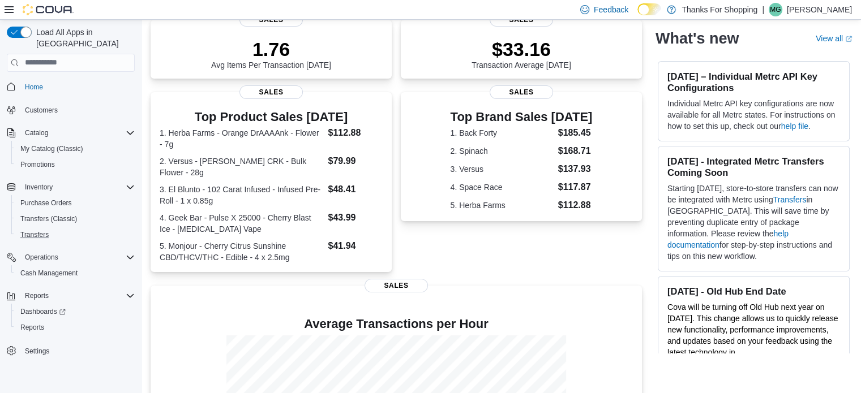
scroll to position [170, 0]
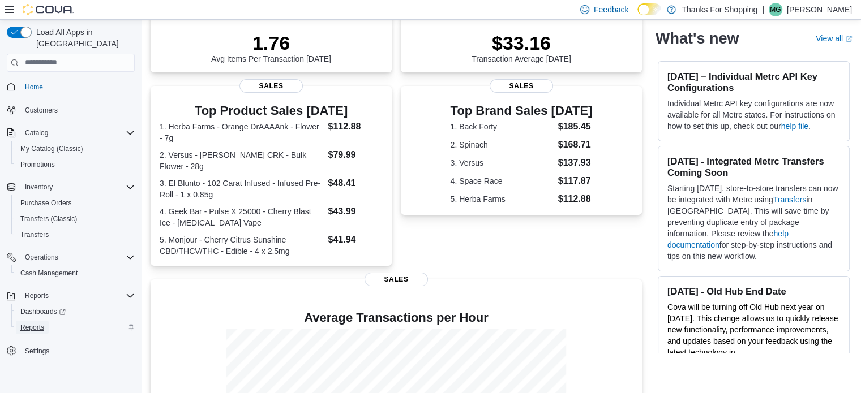
click at [36, 323] on span "Reports" at bounding box center [32, 327] width 24 height 9
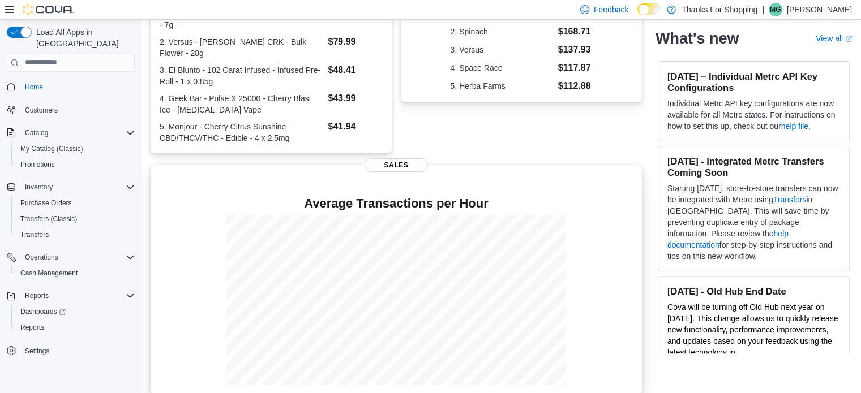
scroll to position [286, 0]
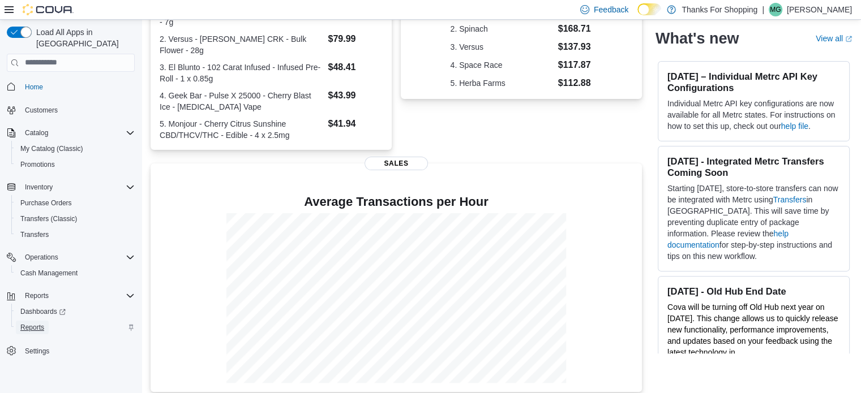
click at [39, 323] on span "Reports" at bounding box center [32, 327] width 24 height 9
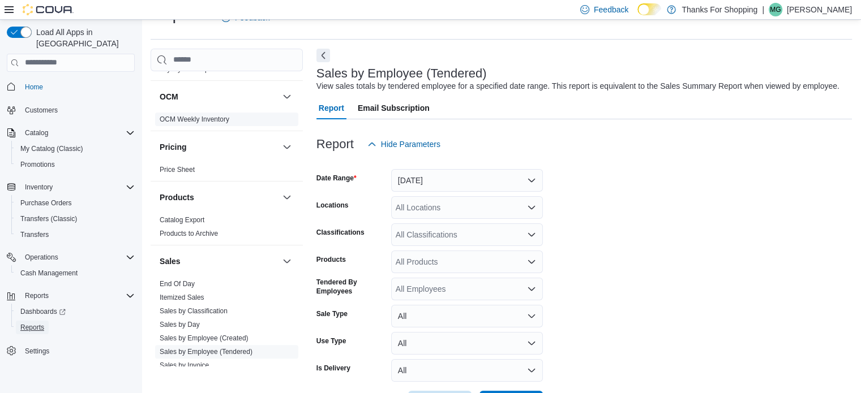
scroll to position [453, 0]
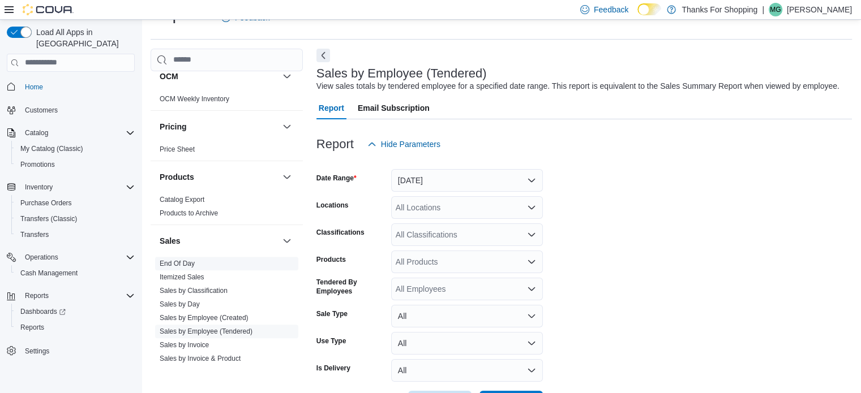
click at [186, 262] on link "End Of Day" at bounding box center [177, 264] width 35 height 8
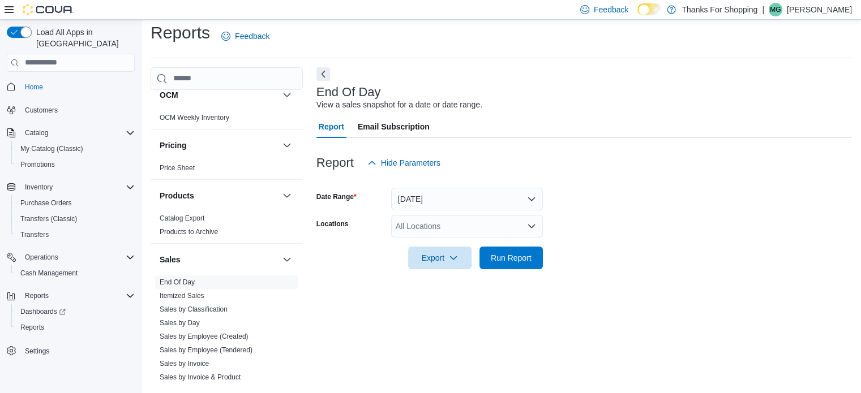
click at [528, 226] on icon "Open list of options" at bounding box center [531, 226] width 9 height 9
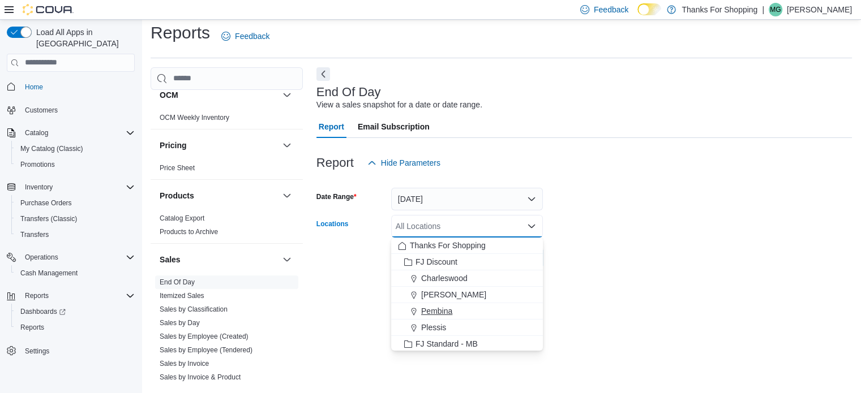
click at [440, 313] on span "Pembina" at bounding box center [436, 311] width 31 height 11
click at [330, 327] on div "End Of Day View a sales snapshot for a date or date range. Report Email Subscri…" at bounding box center [584, 226] width 536 height 318
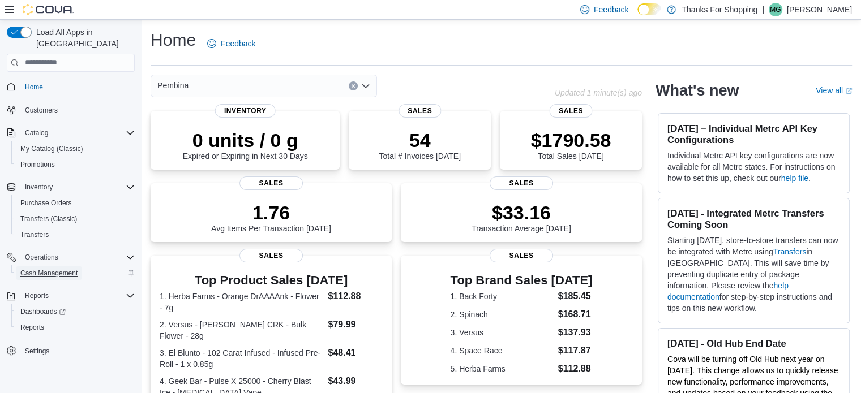
click at [55, 269] on span "Cash Management" at bounding box center [48, 273] width 57 height 9
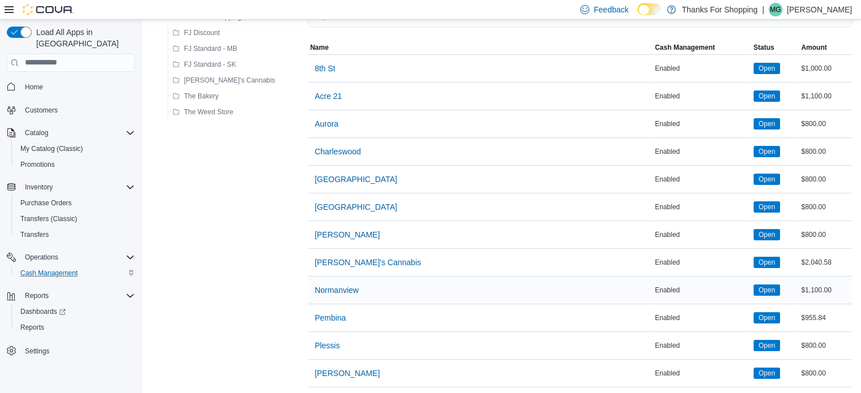
scroll to position [113, 0]
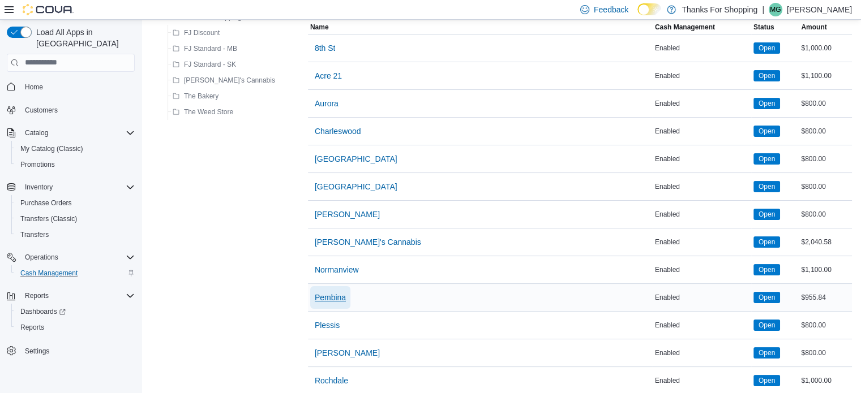
click at [315, 296] on span "Pembina" at bounding box center [330, 297] width 31 height 11
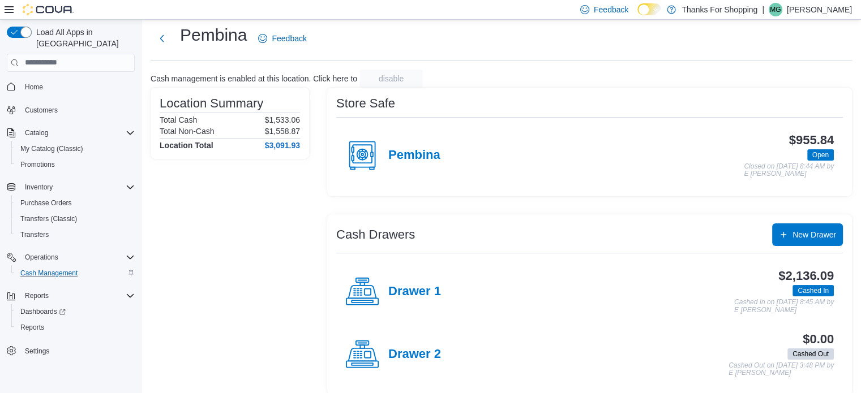
scroll to position [36, 0]
